Goal: Check status: Check status

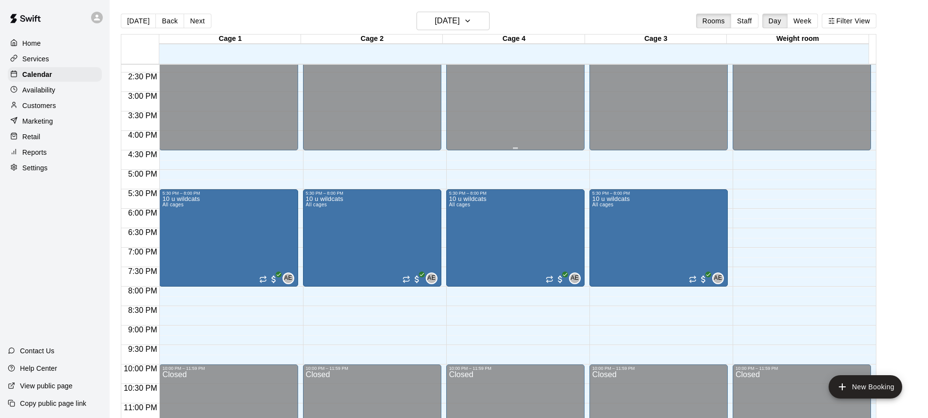
scroll to position [571, 0]
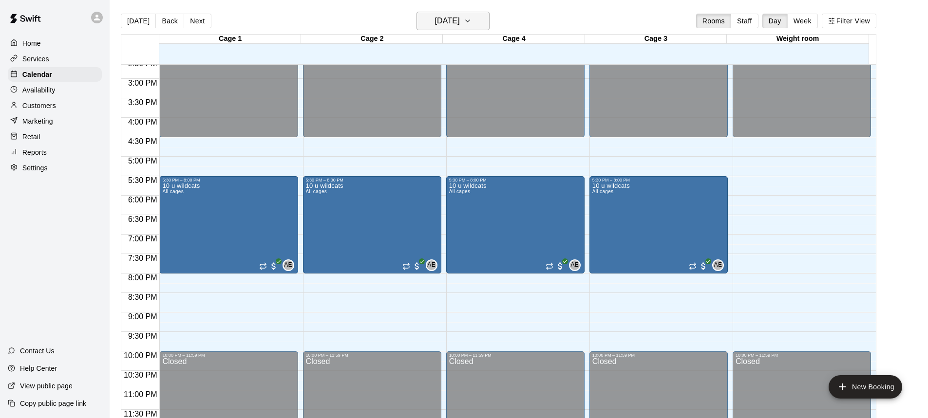
click at [481, 28] on button "[DATE]" at bounding box center [452, 21] width 73 height 19
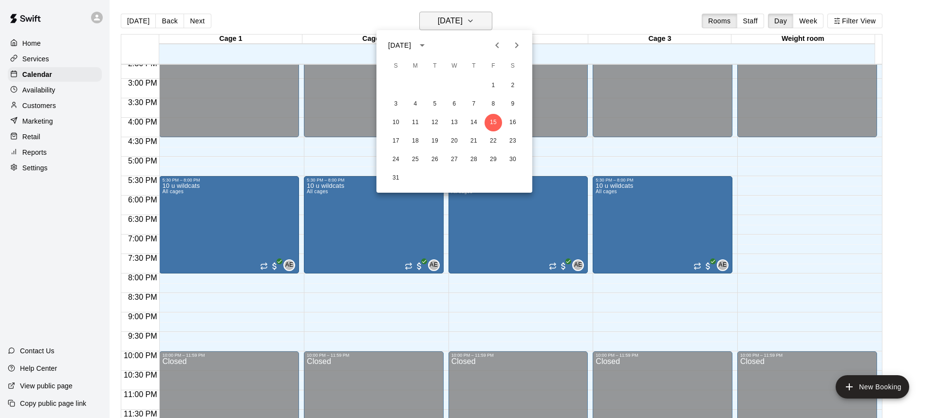
click at [518, 123] on button "16" at bounding box center [513, 123] width 18 height 18
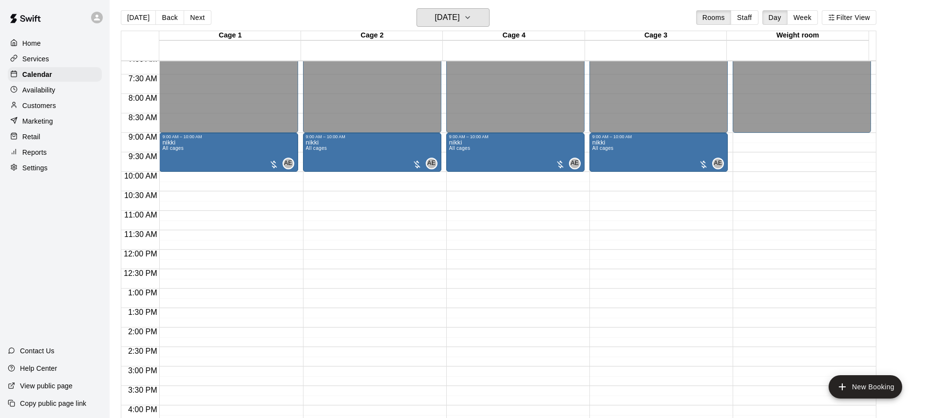
scroll to position [0, 0]
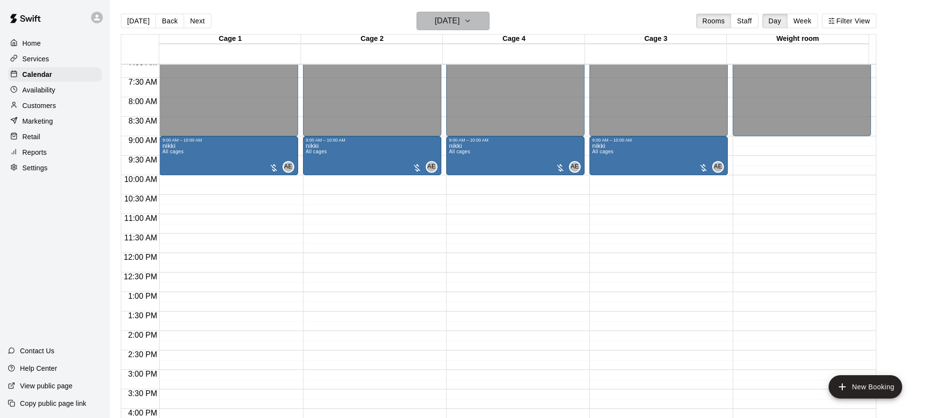
click at [485, 27] on button "[DATE]" at bounding box center [452, 21] width 73 height 19
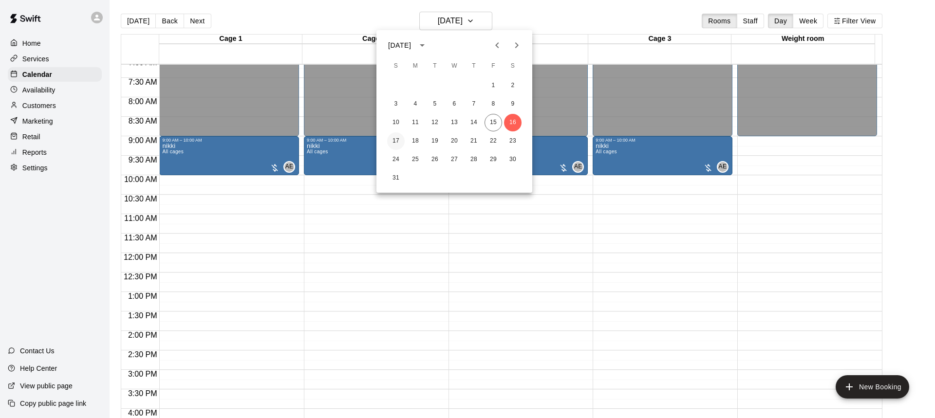
click at [392, 137] on button "17" at bounding box center [396, 141] width 18 height 18
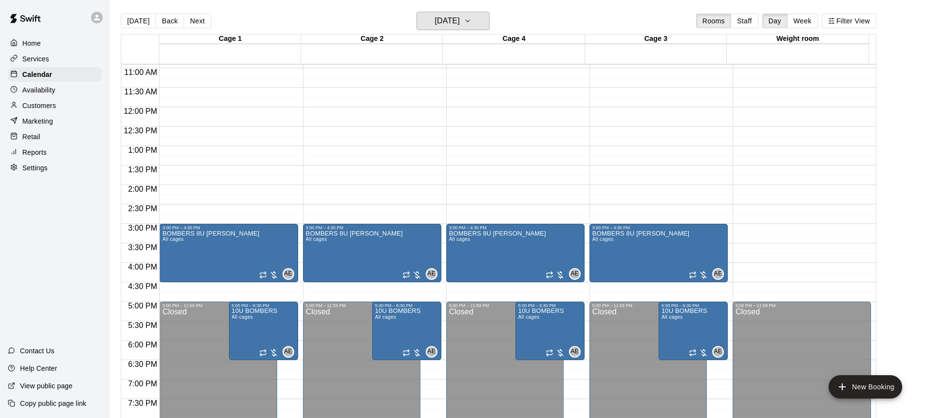
scroll to position [474, 0]
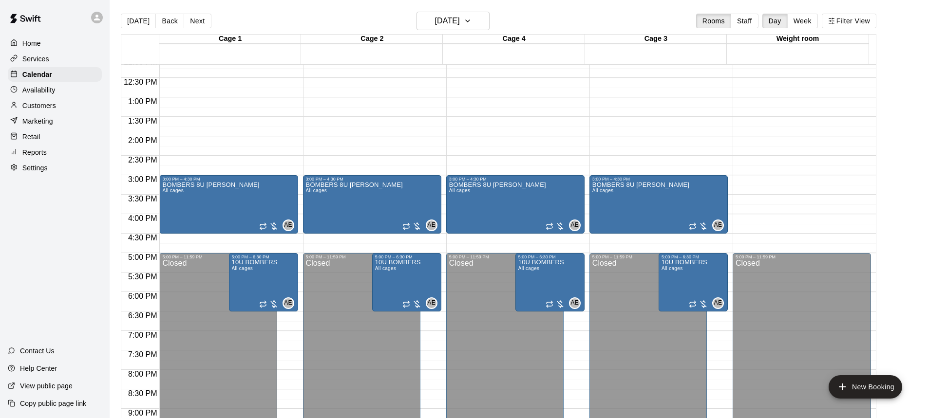
click at [27, 157] on p "Reports" at bounding box center [34, 153] width 24 height 10
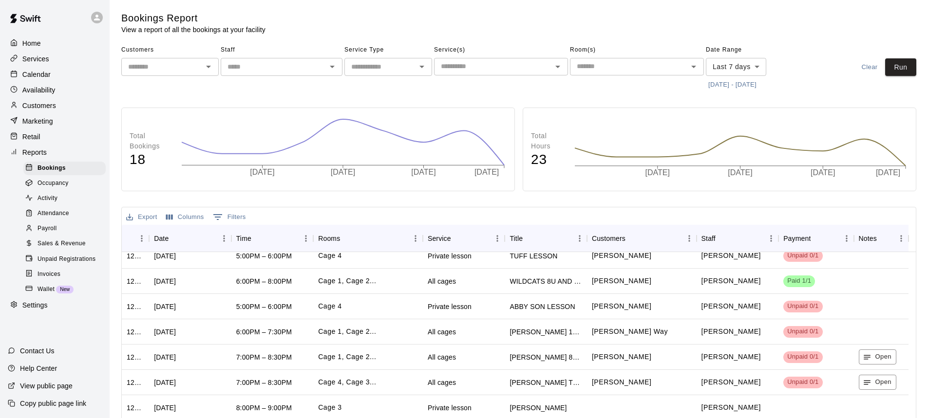
click at [37, 92] on p "Availability" at bounding box center [38, 90] width 33 height 10
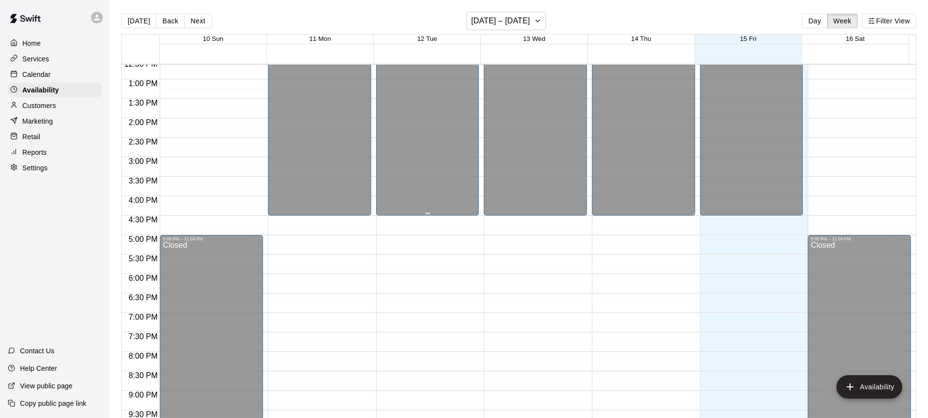
scroll to position [473, 0]
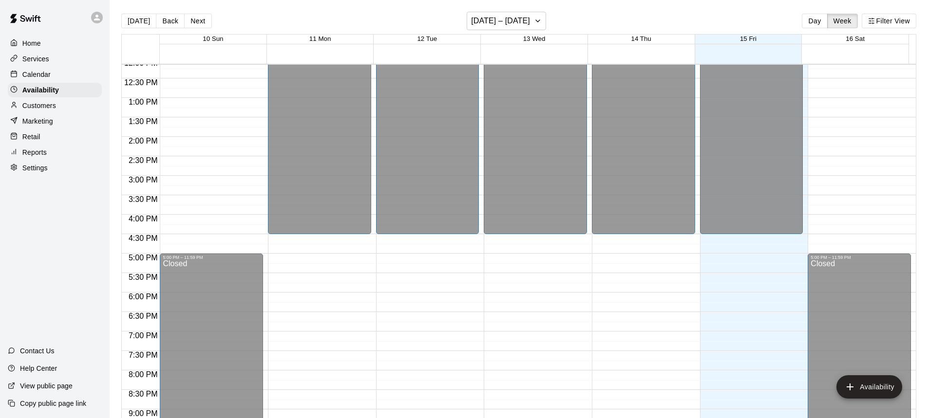
click at [50, 79] on p "Calendar" at bounding box center [36, 75] width 28 height 10
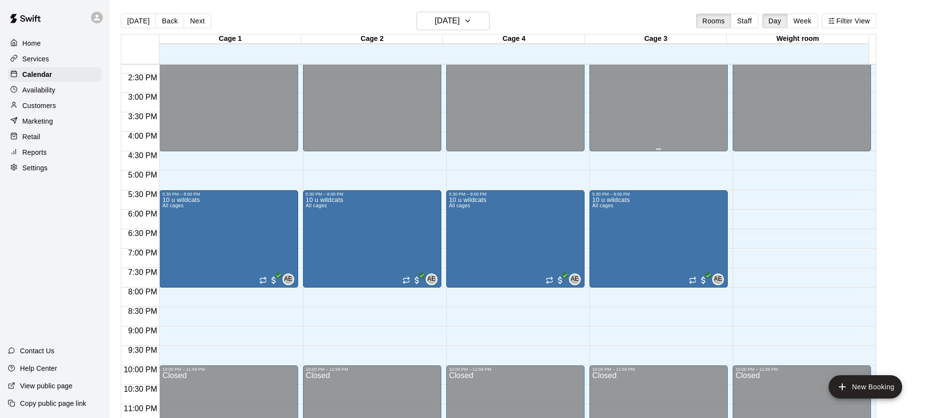
scroll to position [571, 0]
